Goal: Task Accomplishment & Management: Use online tool/utility

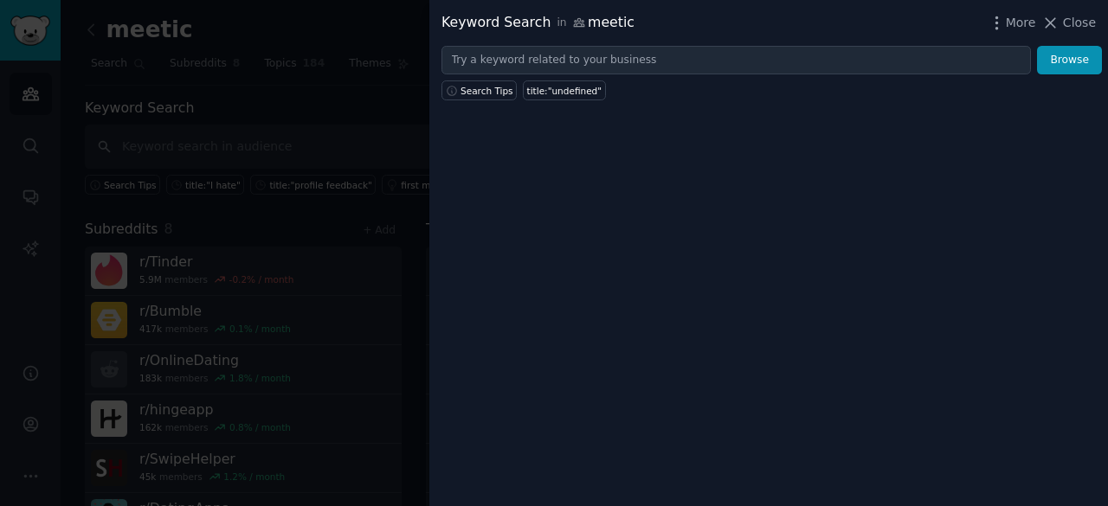
click at [1063, 32] on div "Keyword Search in meetic More Close" at bounding box center [768, 23] width 679 height 46
click at [1066, 22] on span "Close" at bounding box center [1079, 23] width 33 height 18
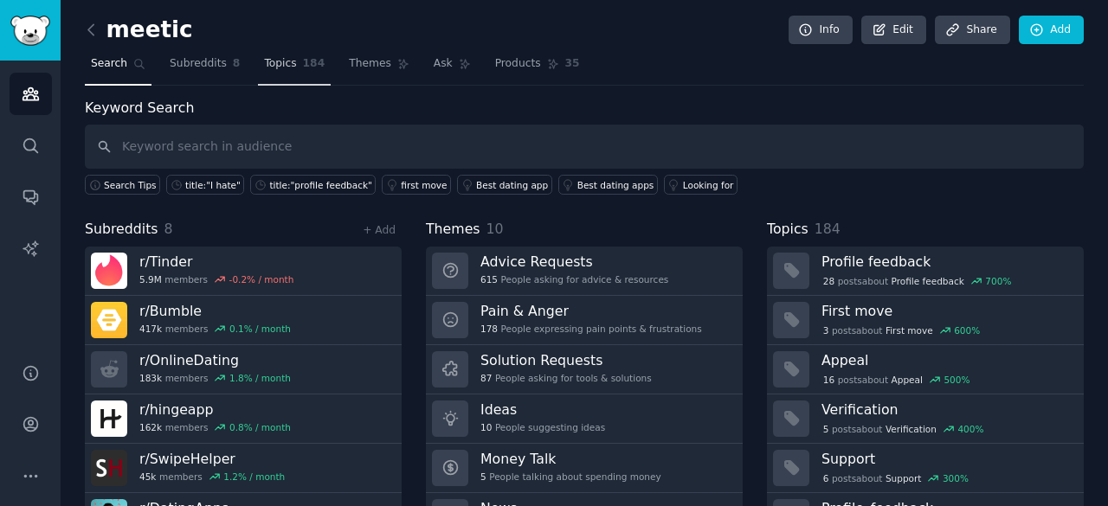
click at [282, 74] on link "Topics 184" at bounding box center [294, 67] width 73 height 35
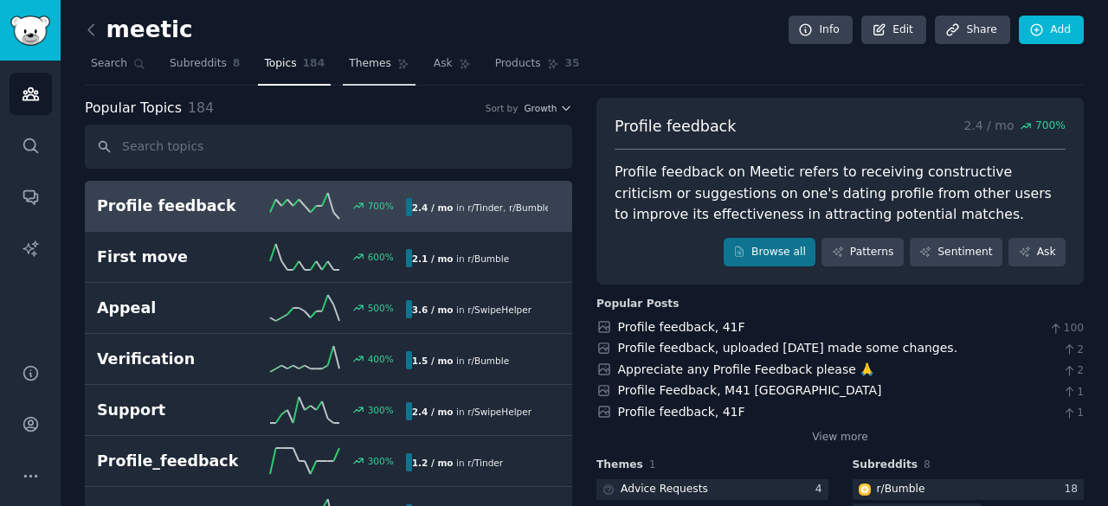
click at [349, 68] on span "Themes" at bounding box center [370, 64] width 42 height 16
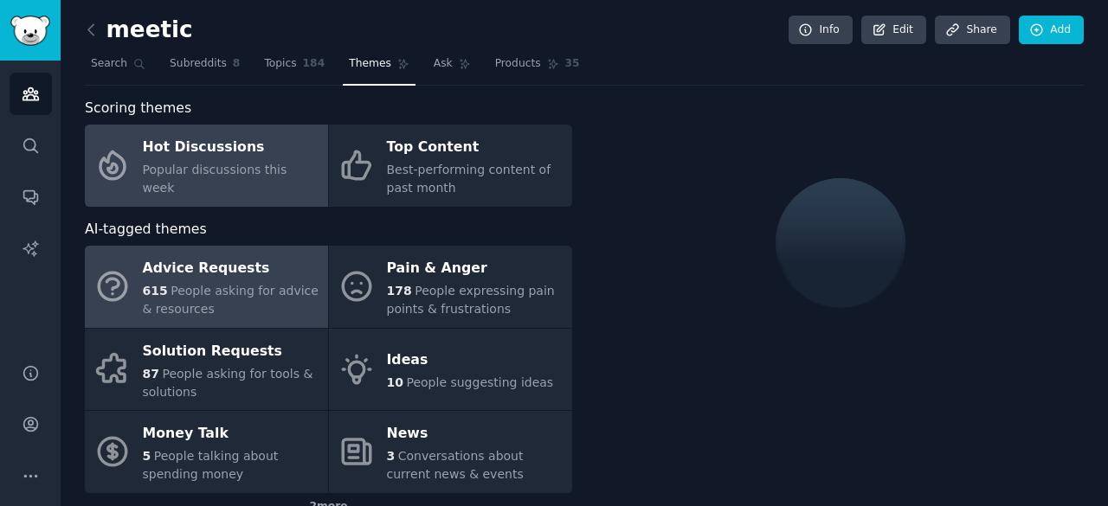
click at [227, 152] on div "Hot Discussions" at bounding box center [231, 148] width 177 height 28
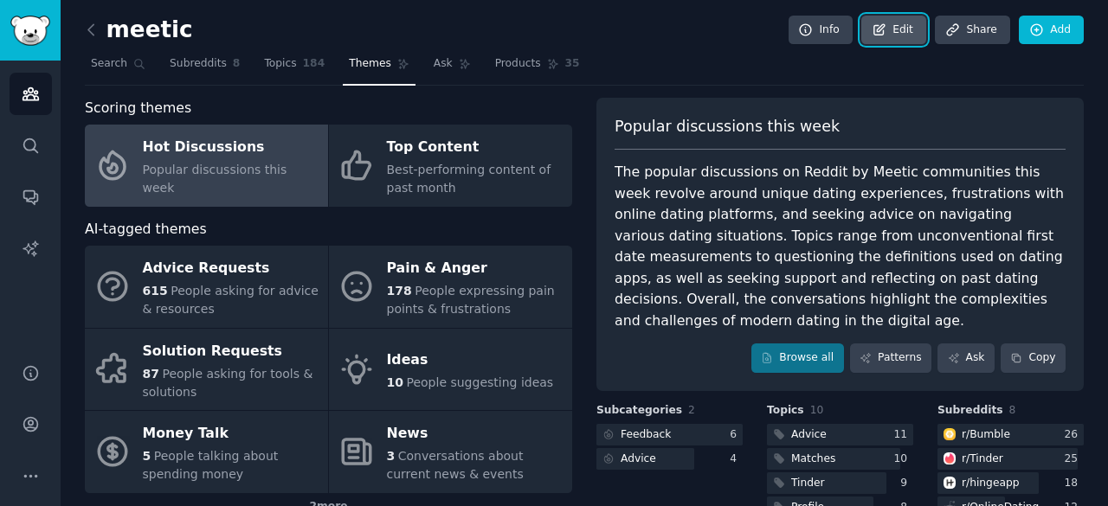
click at [904, 28] on link "Edit" at bounding box center [893, 30] width 65 height 29
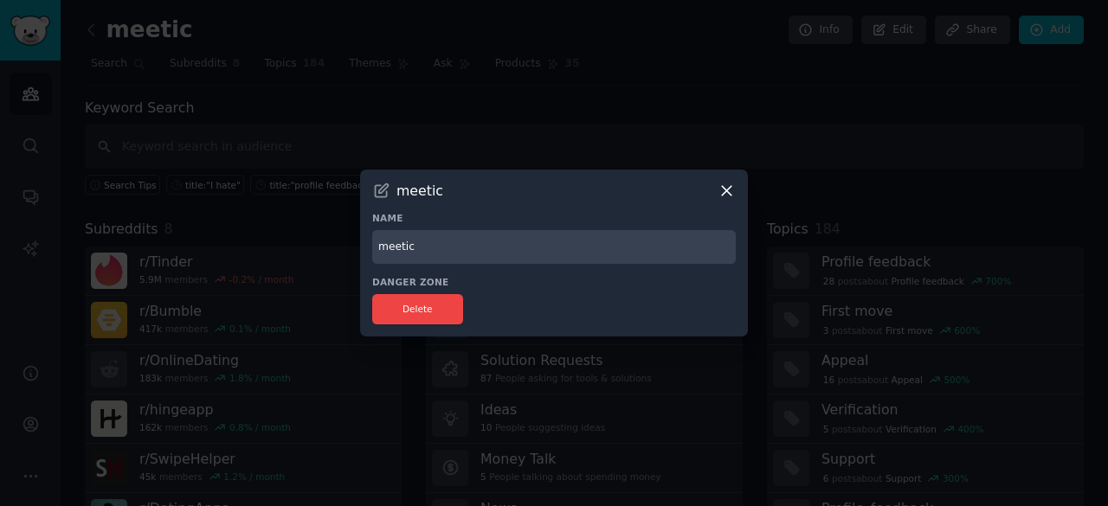
click at [468, 250] on input "meetic" at bounding box center [554, 247] width 364 height 34
type input "Online Dating"
click at [810, 176] on div at bounding box center [554, 253] width 1108 height 506
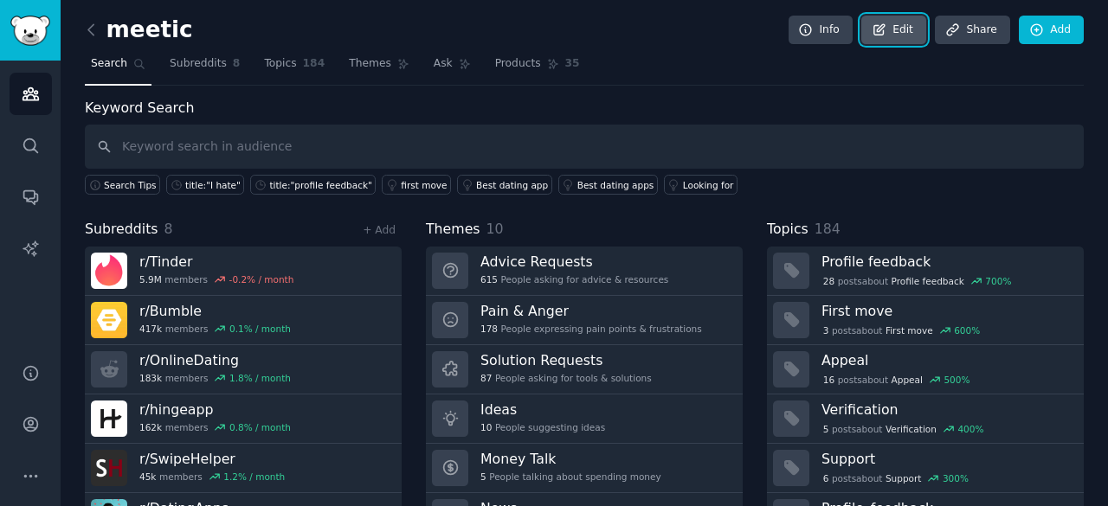
click at [892, 35] on link "Edit" at bounding box center [893, 30] width 65 height 29
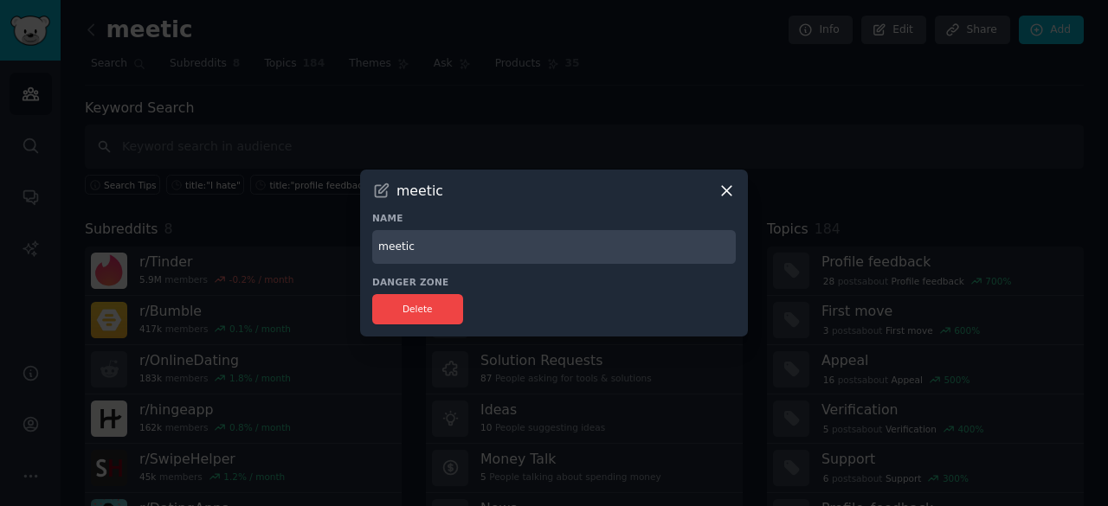
click at [450, 248] on input "meetic" at bounding box center [554, 247] width 364 height 34
type input "Online Daating"
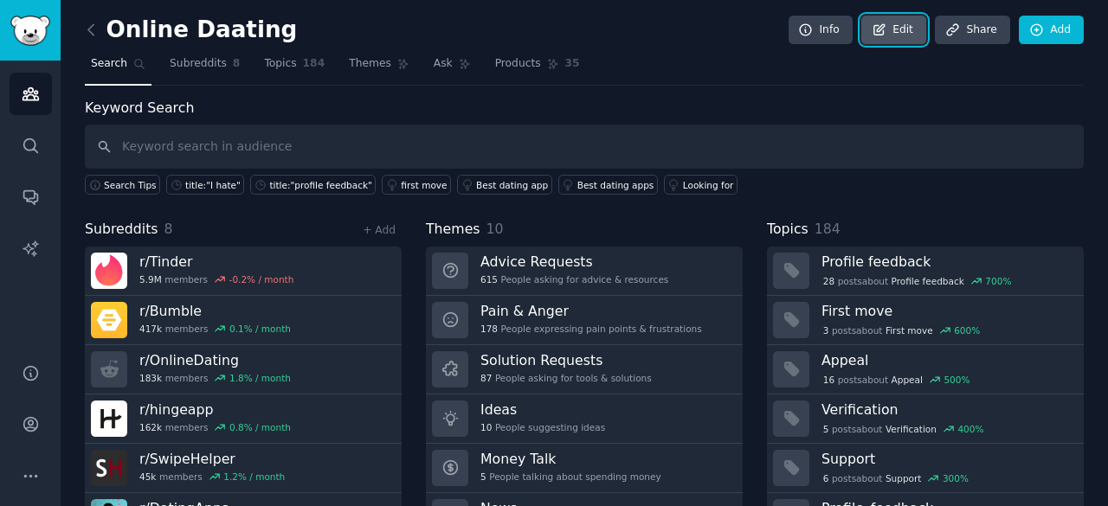
click at [893, 34] on link "Edit" at bounding box center [893, 30] width 65 height 29
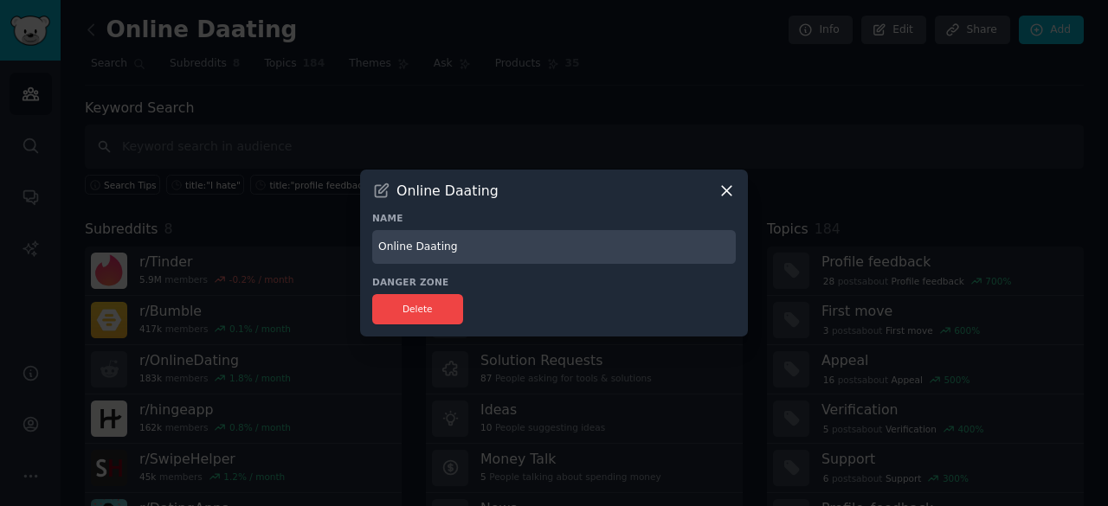
click at [425, 245] on input "Online Daating" at bounding box center [554, 247] width 364 height 34
type input "Online Dating"
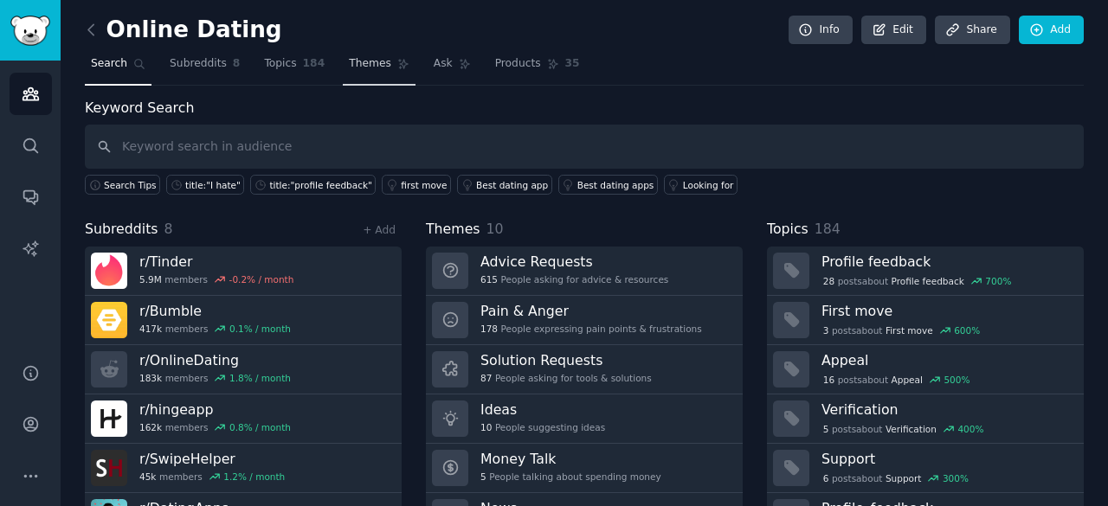
click at [349, 65] on span "Themes" at bounding box center [370, 64] width 42 height 16
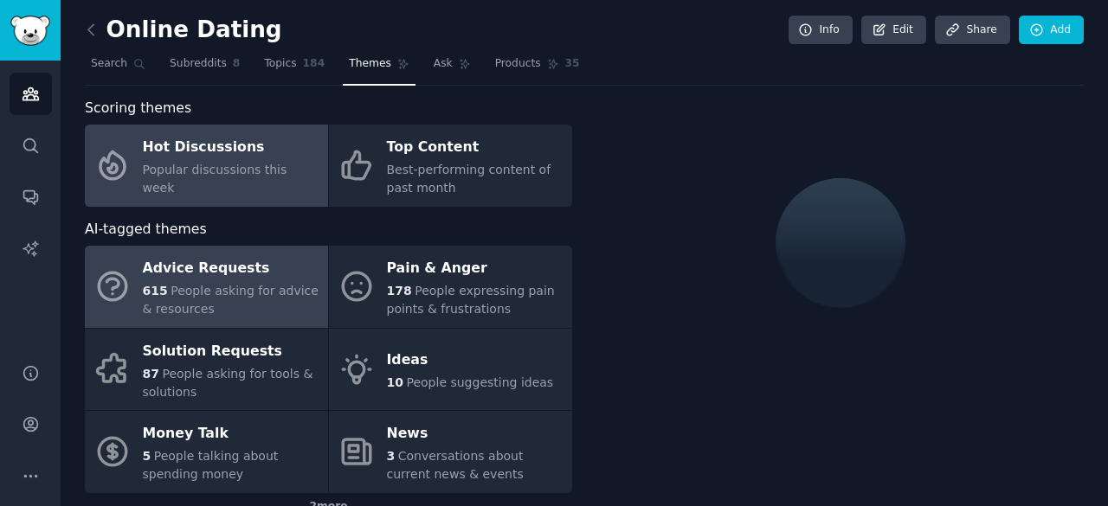
click at [227, 178] on span "Popular discussions this week" at bounding box center [215, 179] width 145 height 32
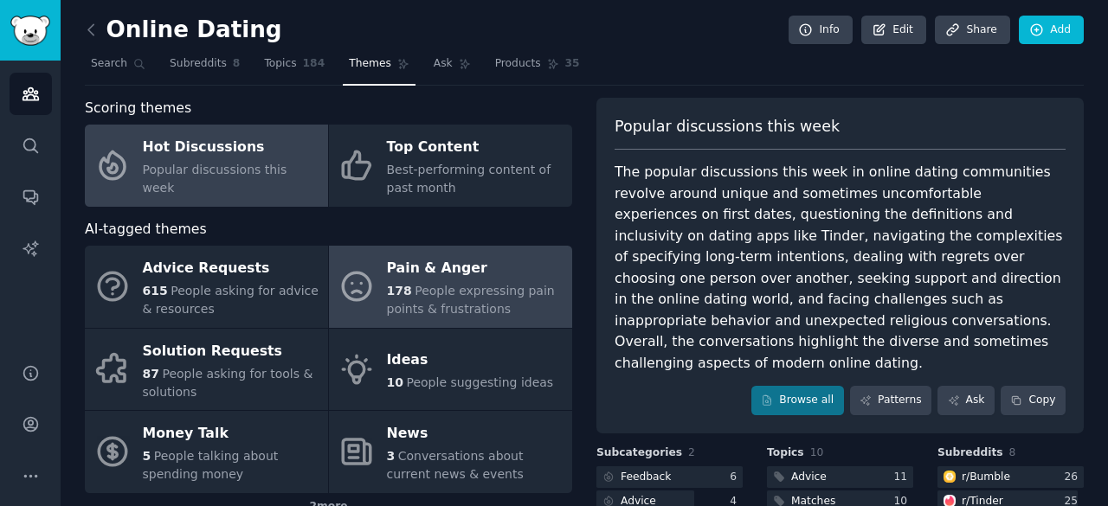
click at [464, 287] on span "People expressing pain points & frustrations" at bounding box center [471, 300] width 168 height 32
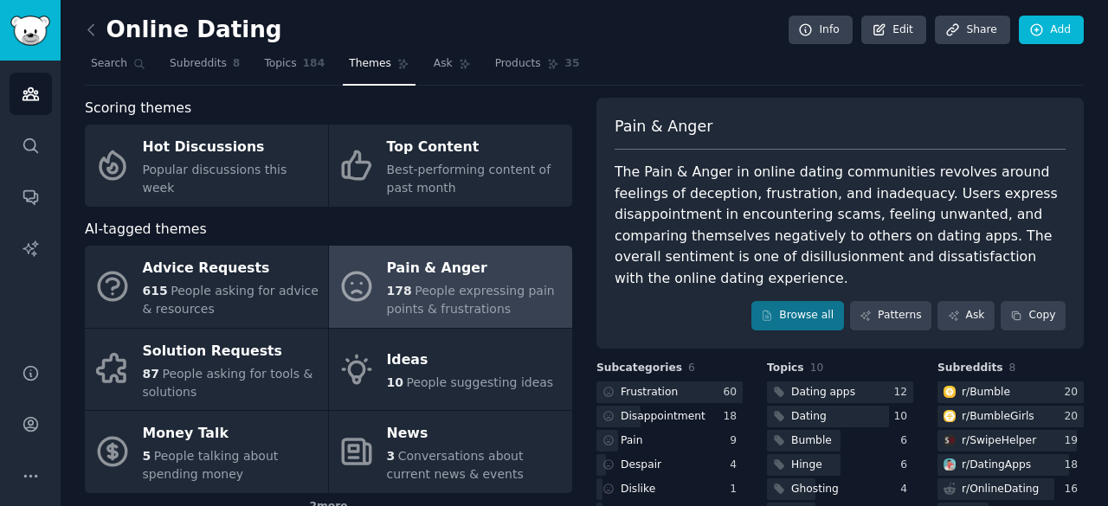
scroll to position [119, 0]
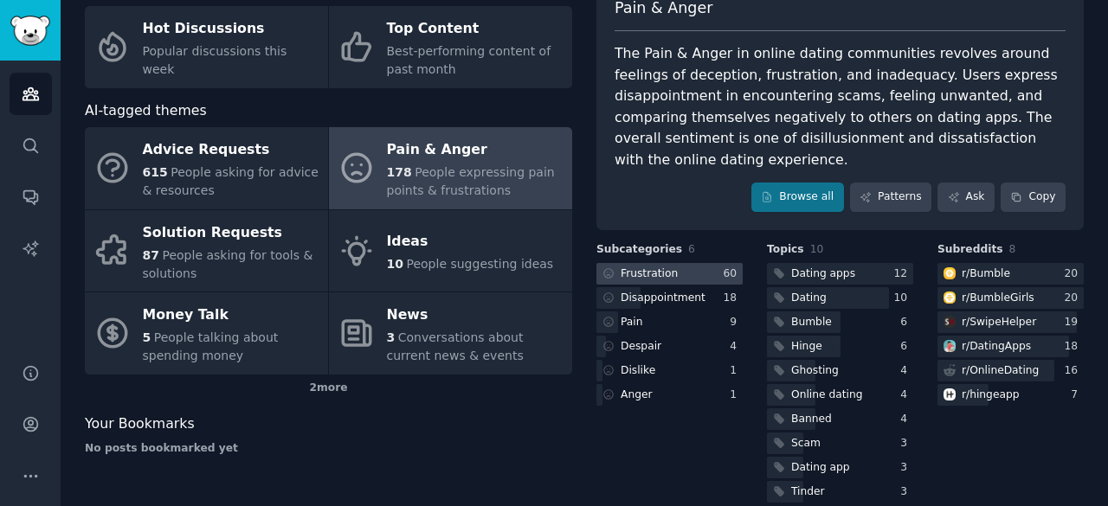
click at [707, 263] on div at bounding box center [669, 274] width 146 height 22
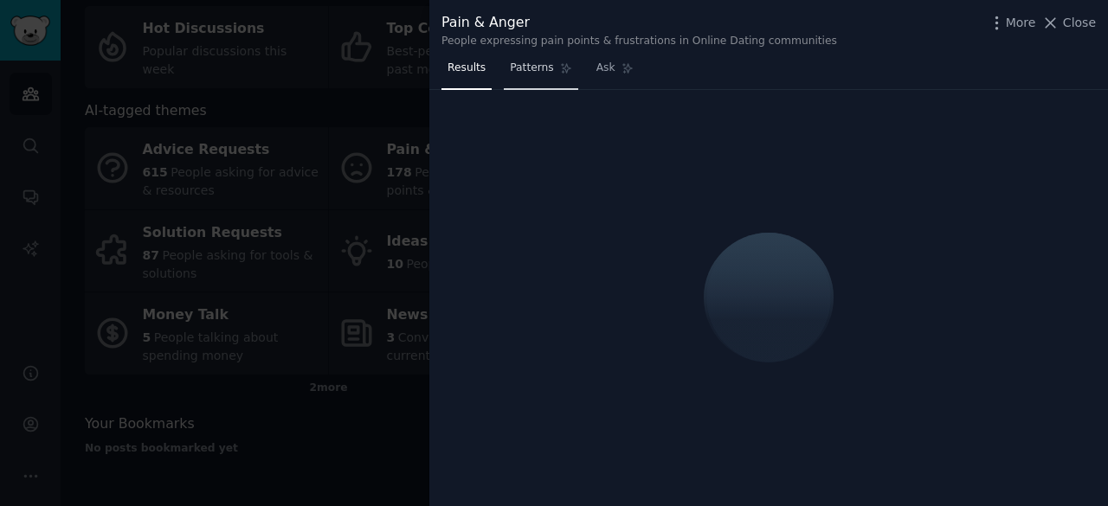
click at [514, 68] on span "Patterns" at bounding box center [531, 69] width 43 height 16
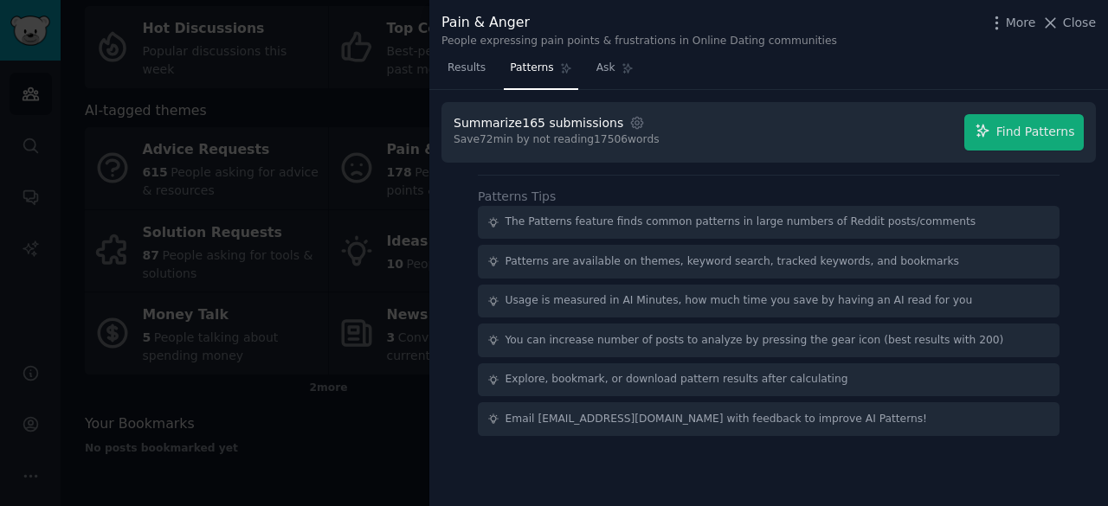
click at [763, 137] on div "Summarize 165 submissions Settings Save 72 min by not reading 17506 words Find …" at bounding box center [769, 132] width 630 height 36
click at [708, 124] on div "Summarize 165 submissions Settings Save 72 min by not reading 17506 words Find …" at bounding box center [769, 132] width 630 height 36
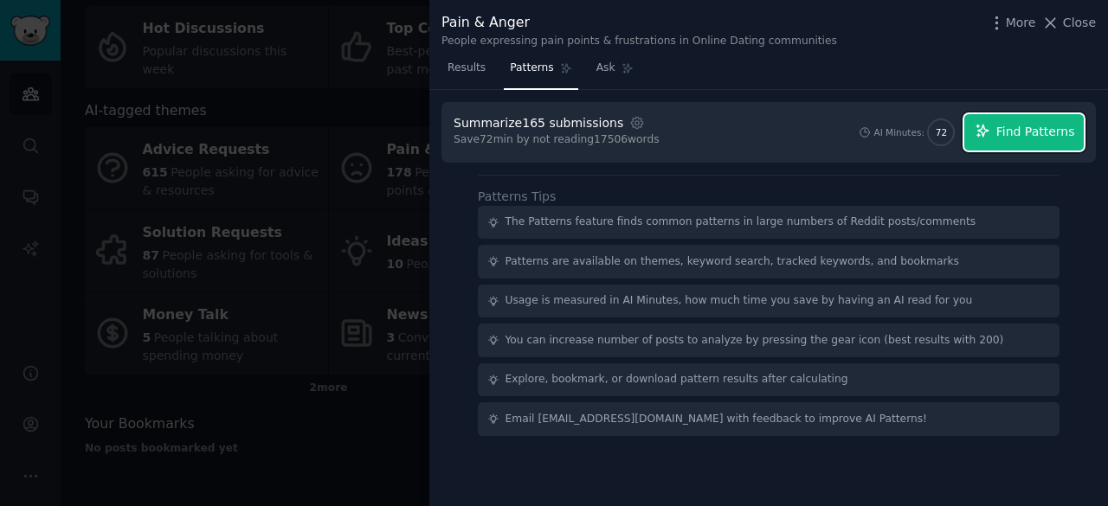
click at [1066, 132] on span "Find Patterns" at bounding box center [1035, 132] width 79 height 18
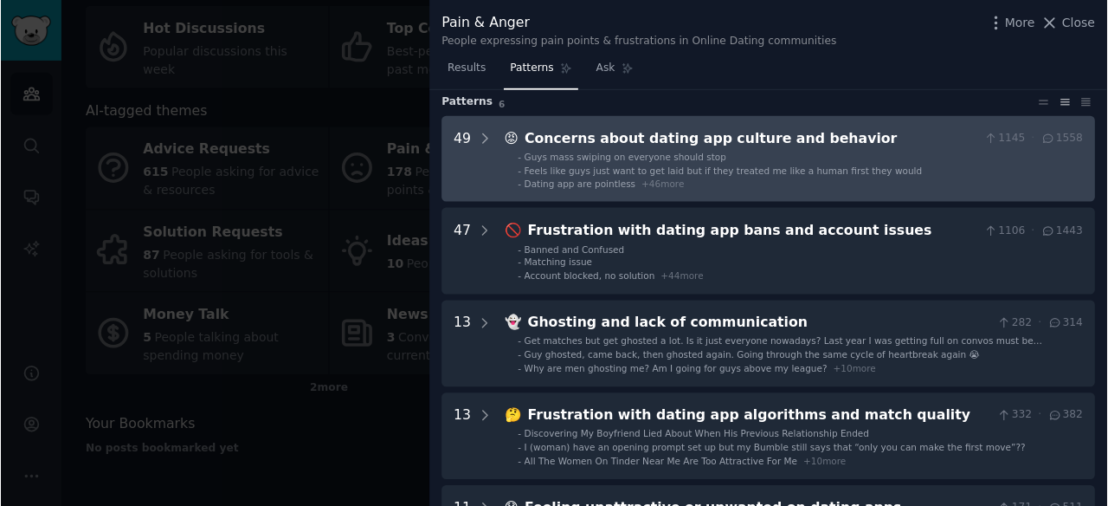
scroll to position [54, 0]
